Goal: Transaction & Acquisition: Register for event/course

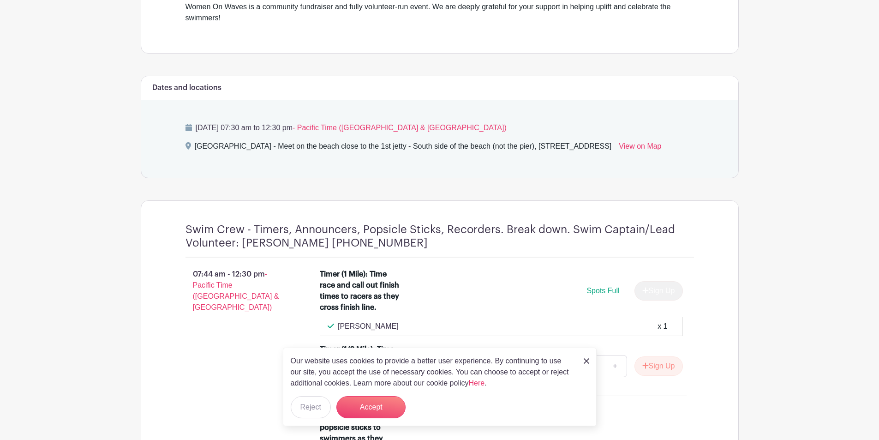
scroll to position [369, 0]
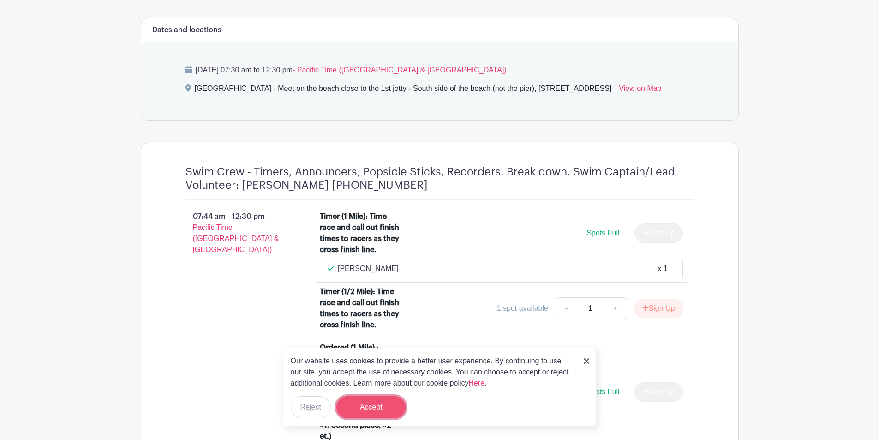
click at [365, 408] on button "Accept" at bounding box center [370, 407] width 69 height 22
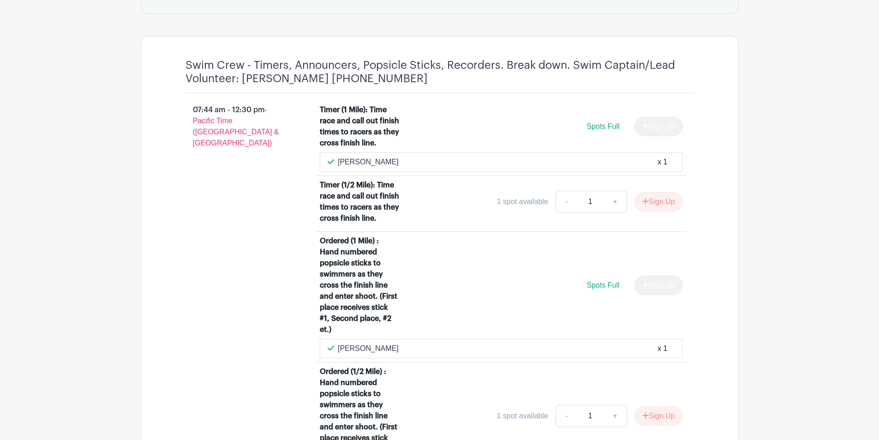
scroll to position [462, 0]
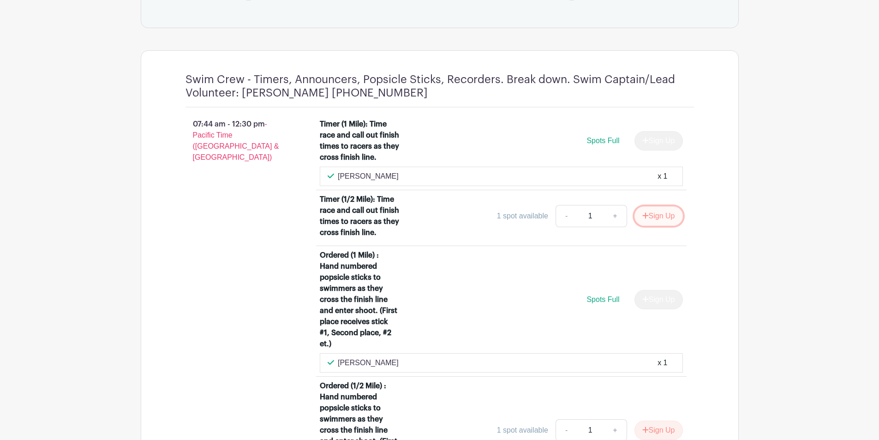
click at [648, 216] on button "Sign Up" at bounding box center [659, 215] width 48 height 19
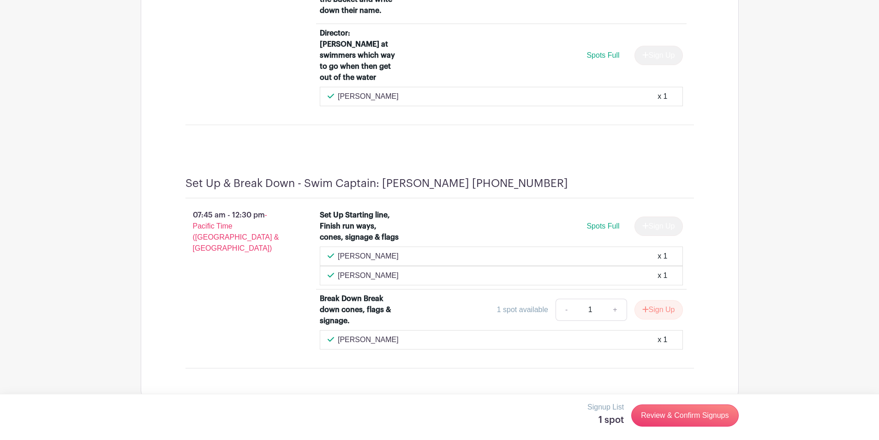
scroll to position [1153, 0]
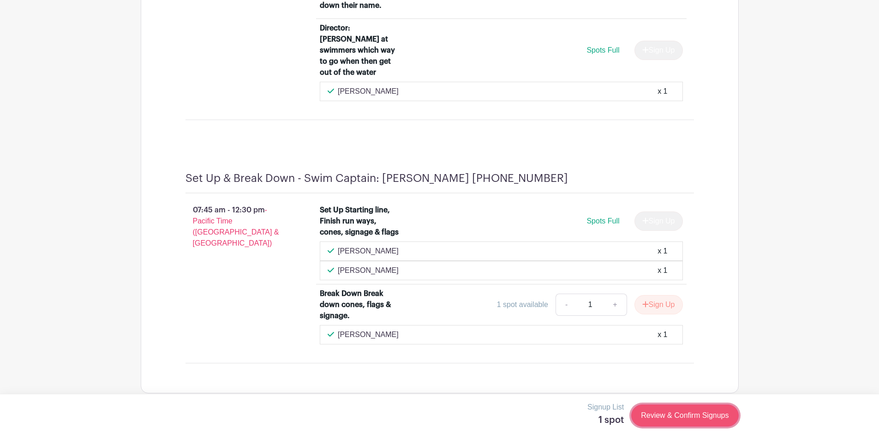
click at [678, 414] on link "Review & Confirm Signups" at bounding box center [684, 415] width 107 height 22
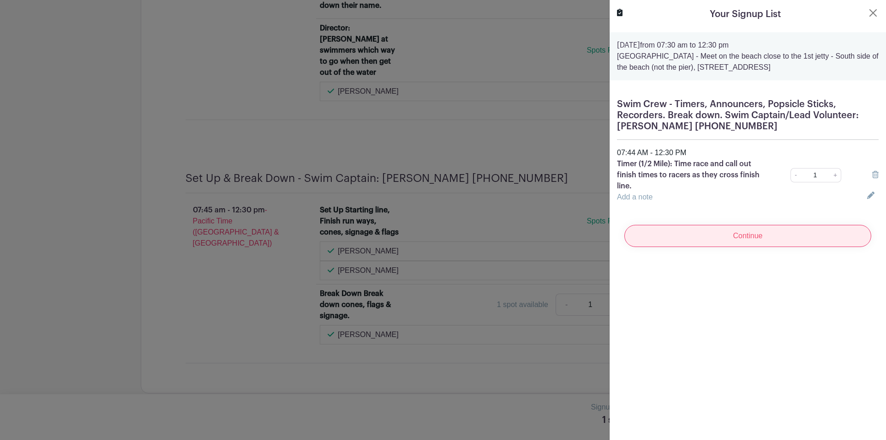
click at [750, 232] on input "Continue" at bounding box center [747, 236] width 247 height 22
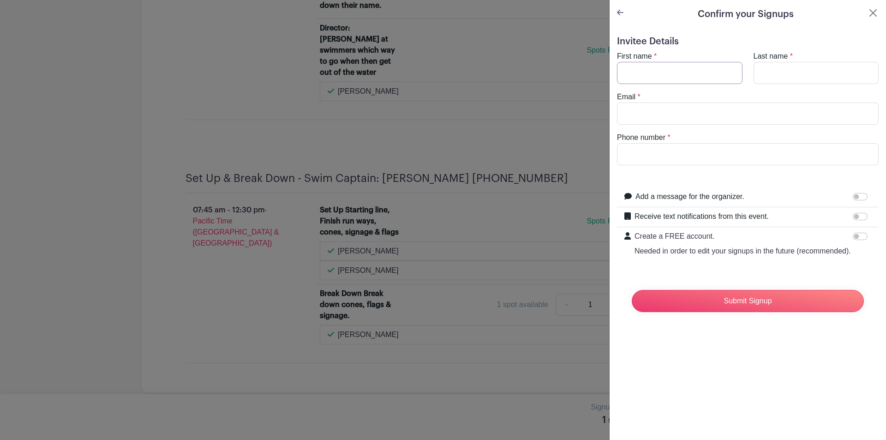
click at [641, 70] on input "First name" at bounding box center [680, 73] width 126 height 22
type input "[PERSON_NAME]"
click at [662, 157] on input "Phone number" at bounding box center [748, 154] width 262 height 22
click at [635, 152] on input "8315885471" at bounding box center [748, 154] width 262 height 22
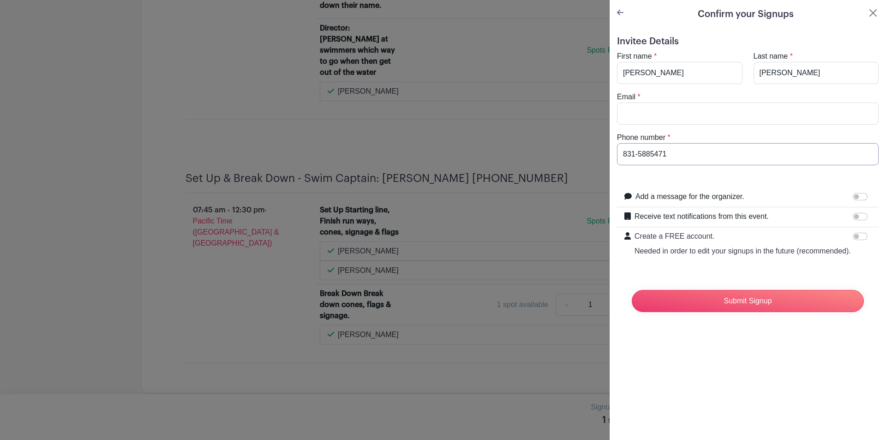
click at [650, 154] on input "831-5885471" at bounding box center [748, 154] width 262 height 22
type input "[PHONE_NUMBER]"
click at [652, 107] on input "Email" at bounding box center [748, 113] width 262 height 22
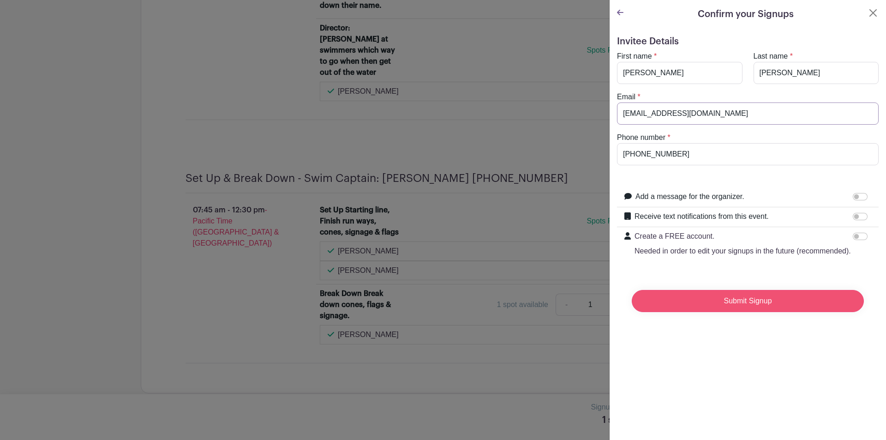
type input "[EMAIL_ADDRESS][DOMAIN_NAME]"
click at [743, 310] on input "Submit Signup" at bounding box center [748, 301] width 232 height 22
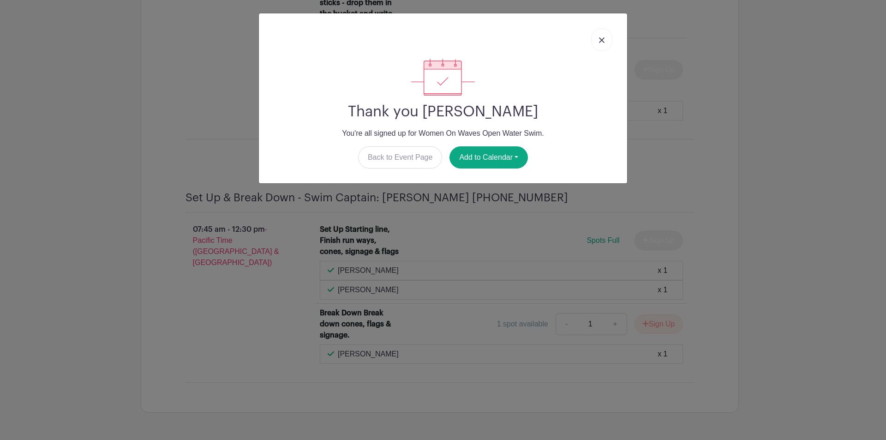
click at [599, 40] on img at bounding box center [602, 40] width 6 height 6
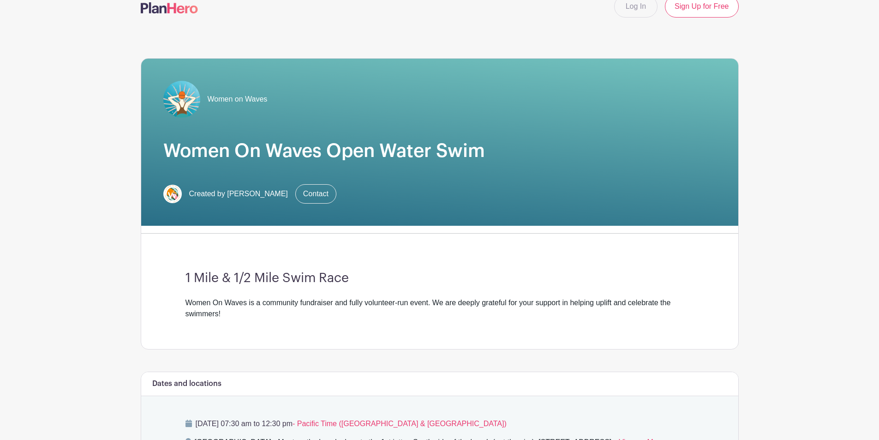
scroll to position [0, 0]
